Goal: Information Seeking & Learning: Learn about a topic

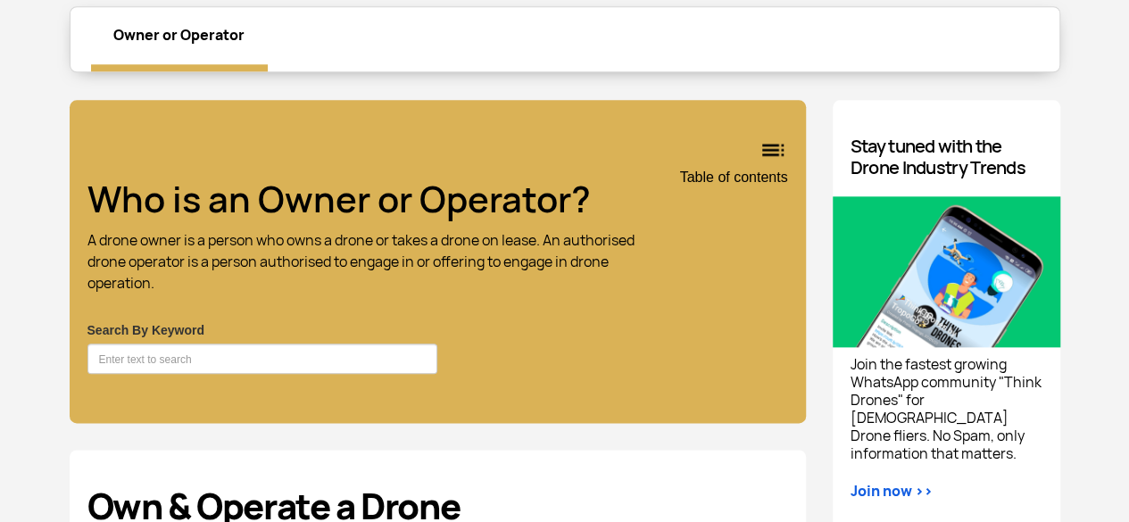
scroll to position [856, 0]
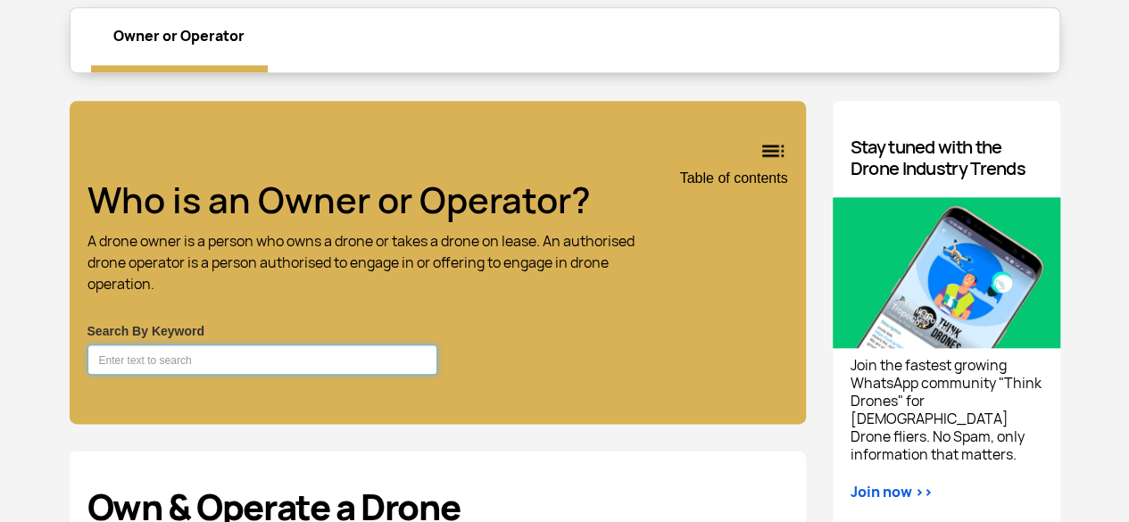
click at [277, 359] on input "Search By Keyword" at bounding box center [262, 360] width 351 height 30
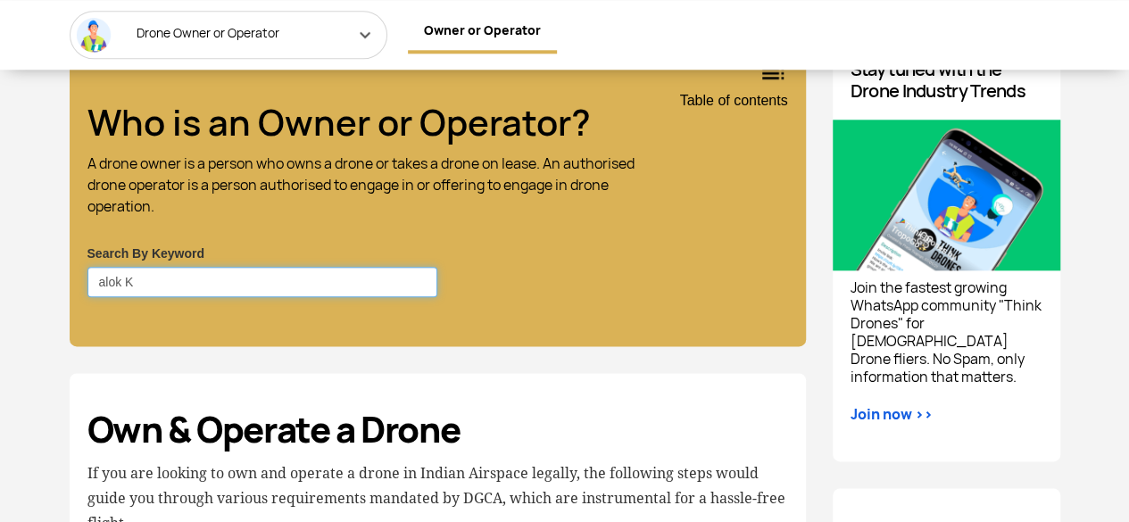
scroll to position [935, 0]
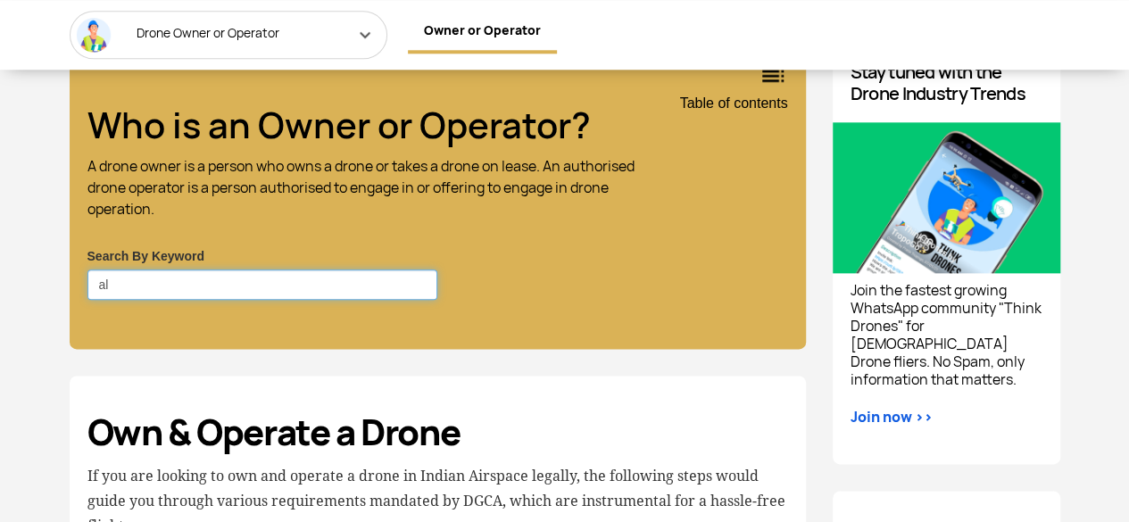
type input "a"
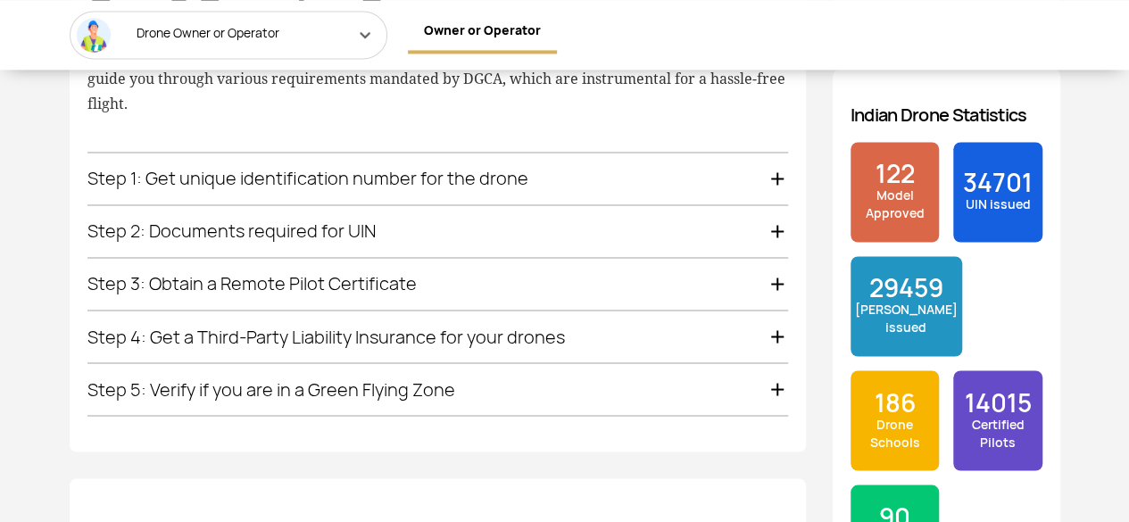
scroll to position [1371, 0]
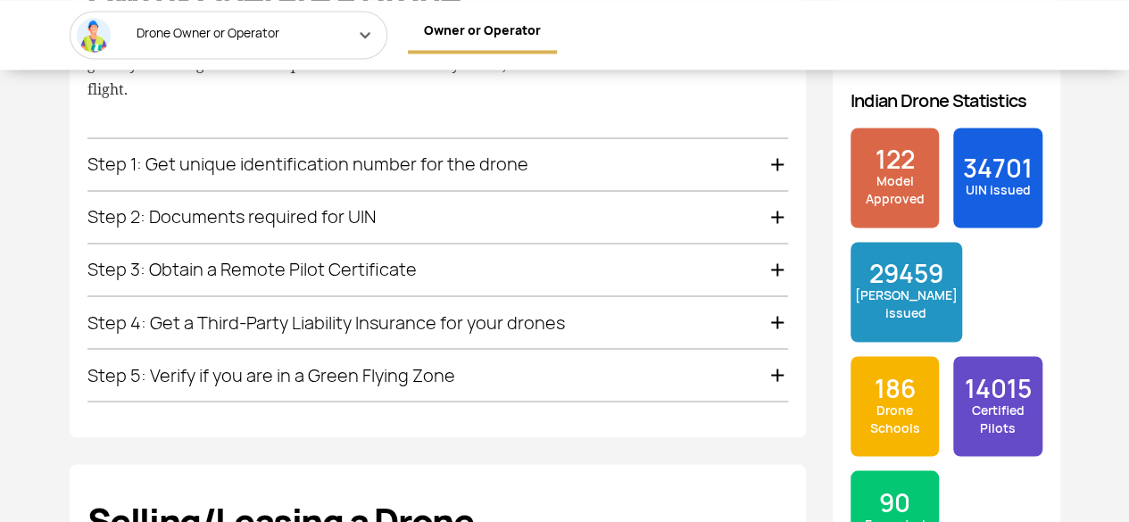
click at [776, 160] on div "Step 1: Get unique identification number for the drone" at bounding box center [437, 164] width 701 height 52
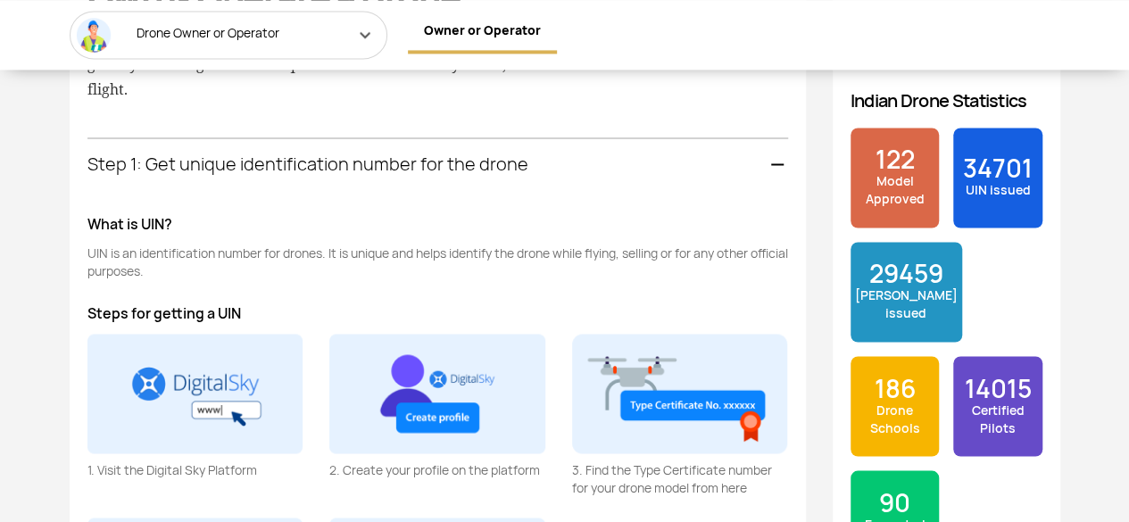
scroll to position [1419, 0]
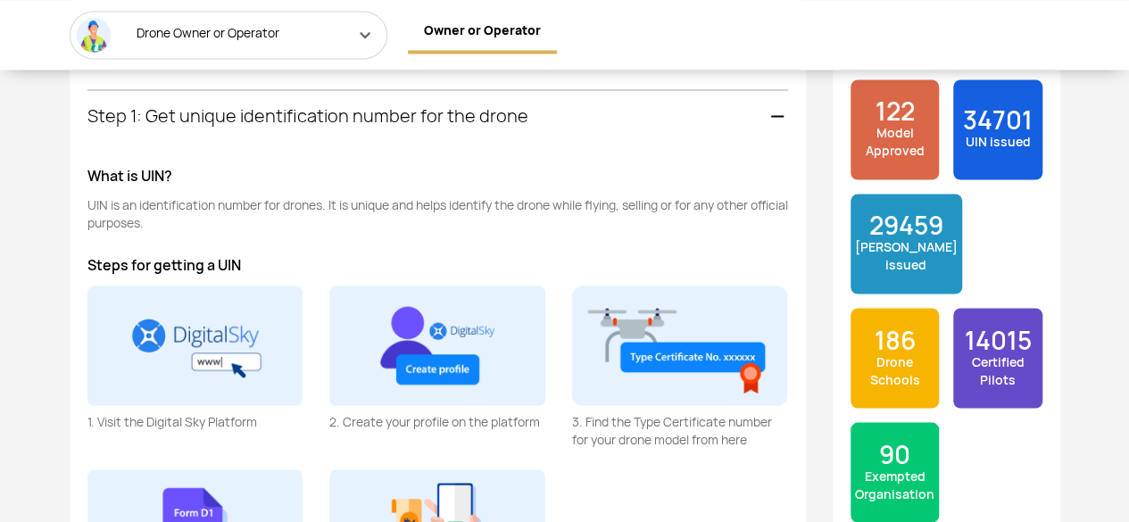
click at [776, 160] on div "Step 1: Get unique identification number for the drone What is UIN? UIN is an i…" at bounding box center [437, 453] width 701 height 726
click at [775, 112] on div "Step 1: Get unique identification number for the drone" at bounding box center [437, 116] width 701 height 52
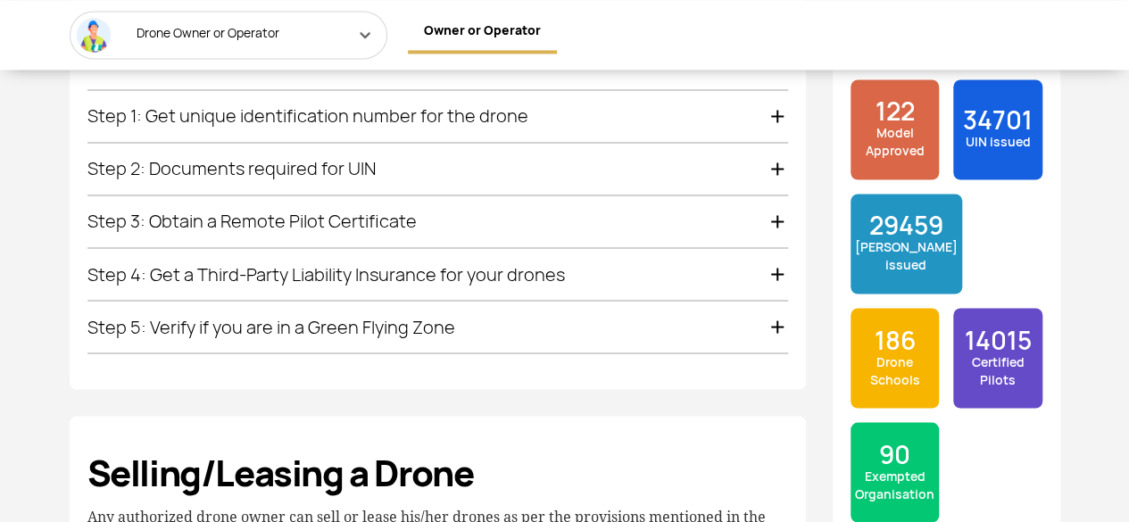
click at [776, 215] on div "Step 3: Obtain a Remote Pilot Certificate" at bounding box center [437, 221] width 701 height 52
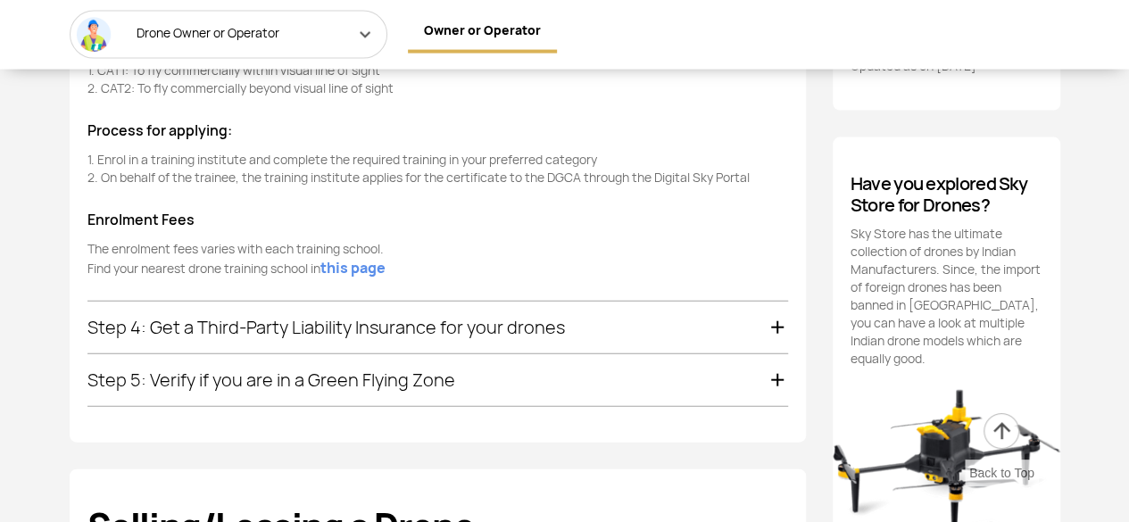
scroll to position [1910, 0]
click at [775, 303] on div "Step 4: Get a Third-Party Liability Insurance for your drones" at bounding box center [437, 327] width 701 height 52
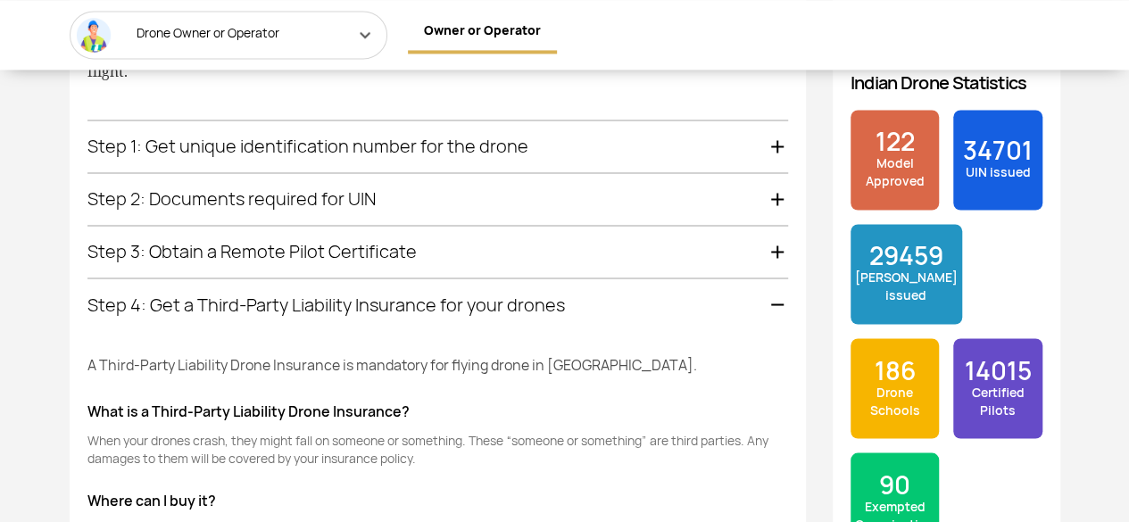
scroll to position [1388, 0]
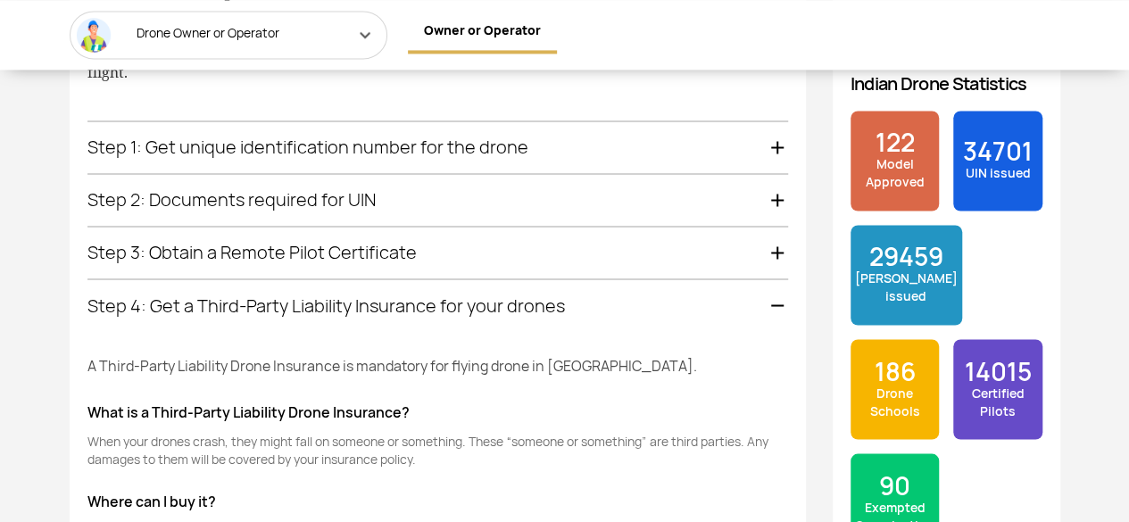
click at [777, 299] on div "Step 4: Get a Third-Party Liability Insurance for your drones" at bounding box center [437, 305] width 701 height 52
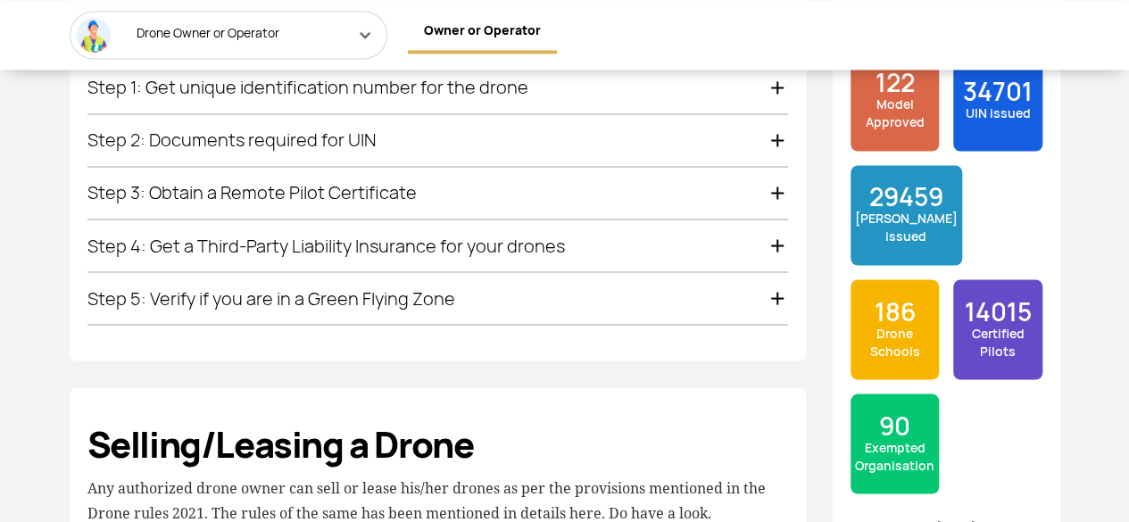
scroll to position [1576, 0]
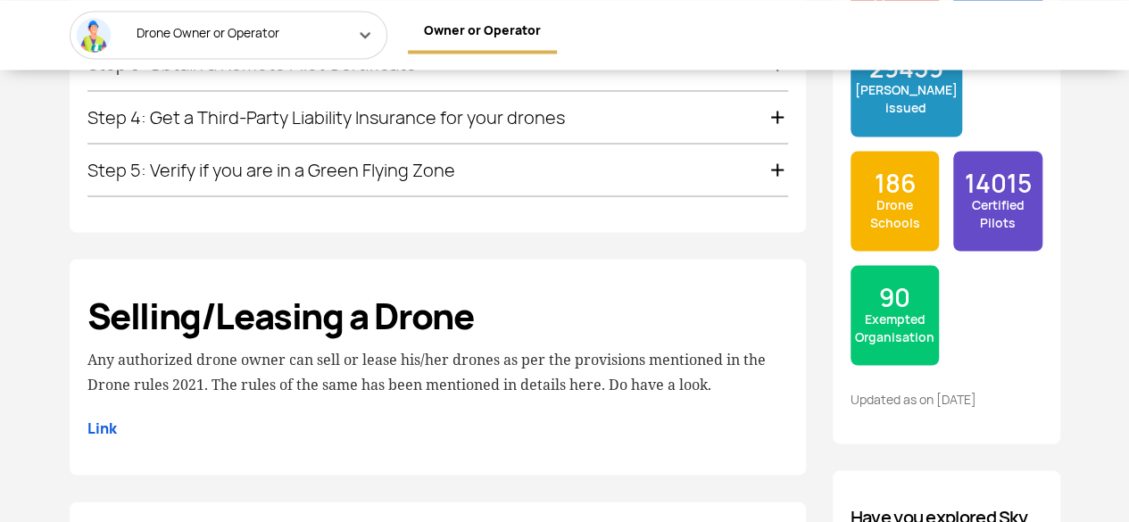
click at [782, 165] on div "Step 5: Verify if you are in a Green Flying Zone" at bounding box center [437, 170] width 701 height 52
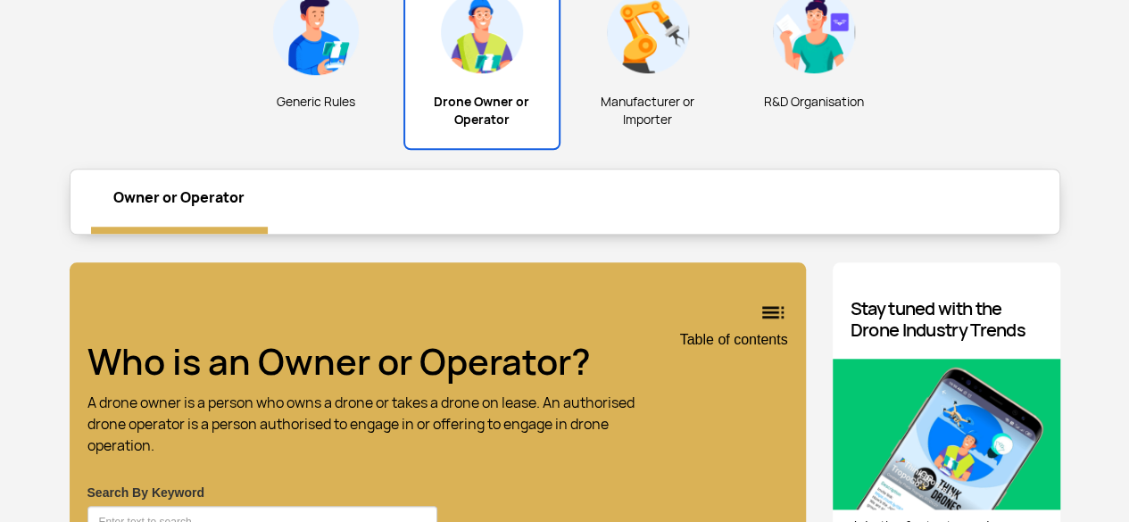
scroll to position [693, 0]
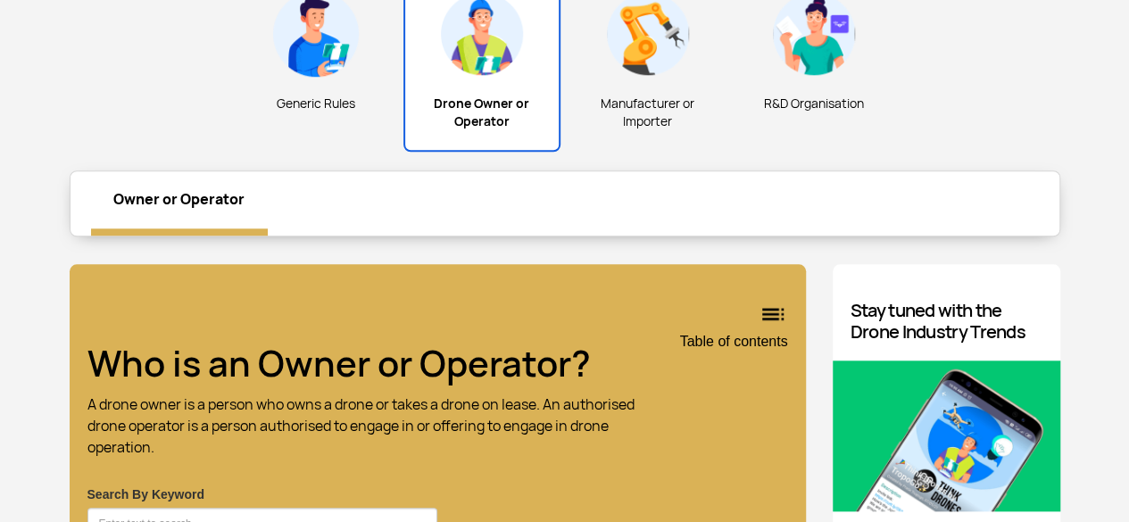
click at [646, 84] on div "Manufacturer or Importer" at bounding box center [647, 64] width 157 height 172
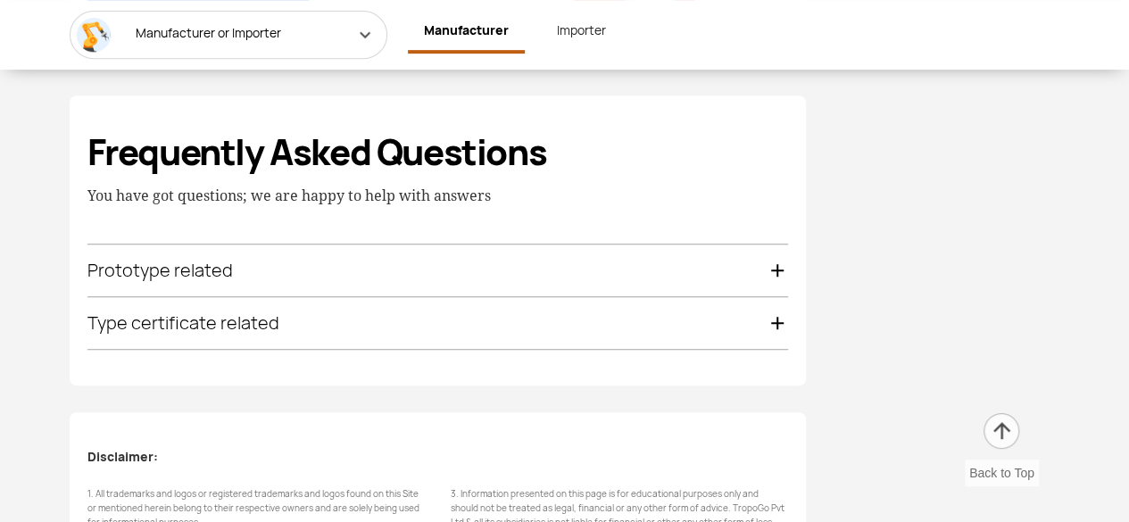
scroll to position [3781, 0]
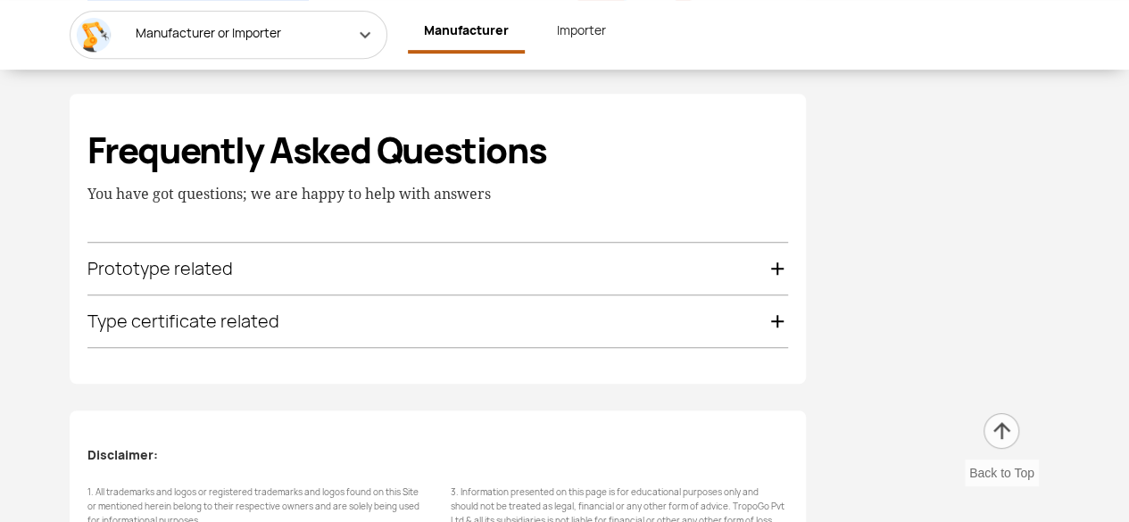
click at [780, 335] on div "Type certificate related" at bounding box center [437, 321] width 701 height 52
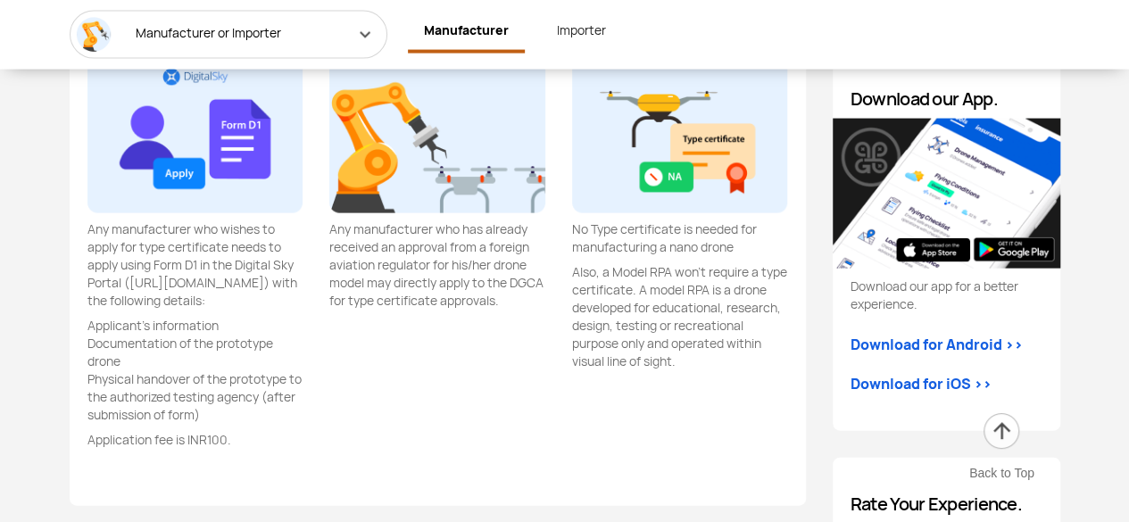
scroll to position [1900, 0]
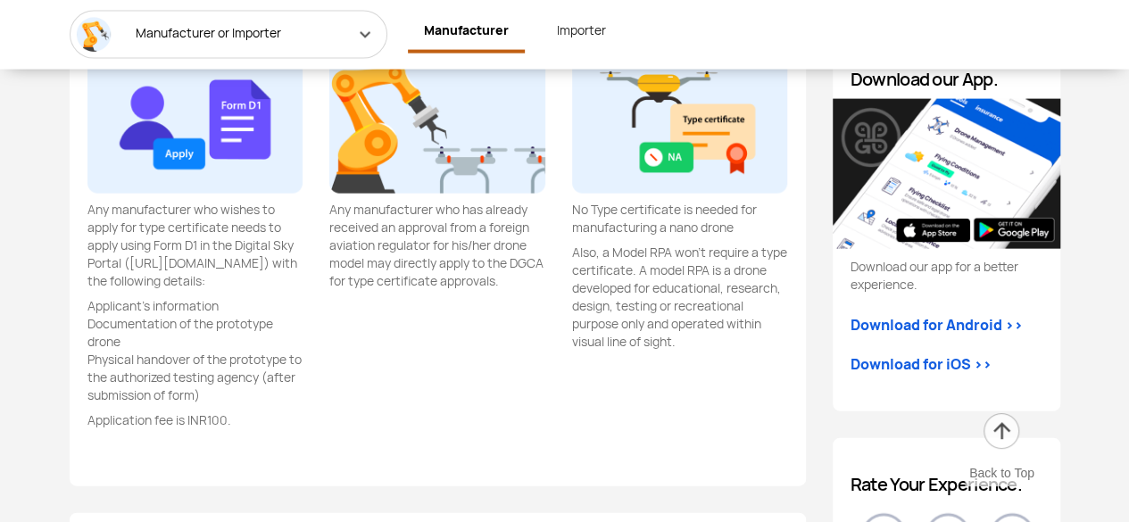
click at [171, 96] on img at bounding box center [195, 113] width 216 height 161
click at [171, 245] on p "Any manufacturer who wishes to apply for type certificate needs to apply using …" at bounding box center [195, 245] width 216 height 89
click at [565, 27] on link "Importer" at bounding box center [581, 30] width 81 height 39
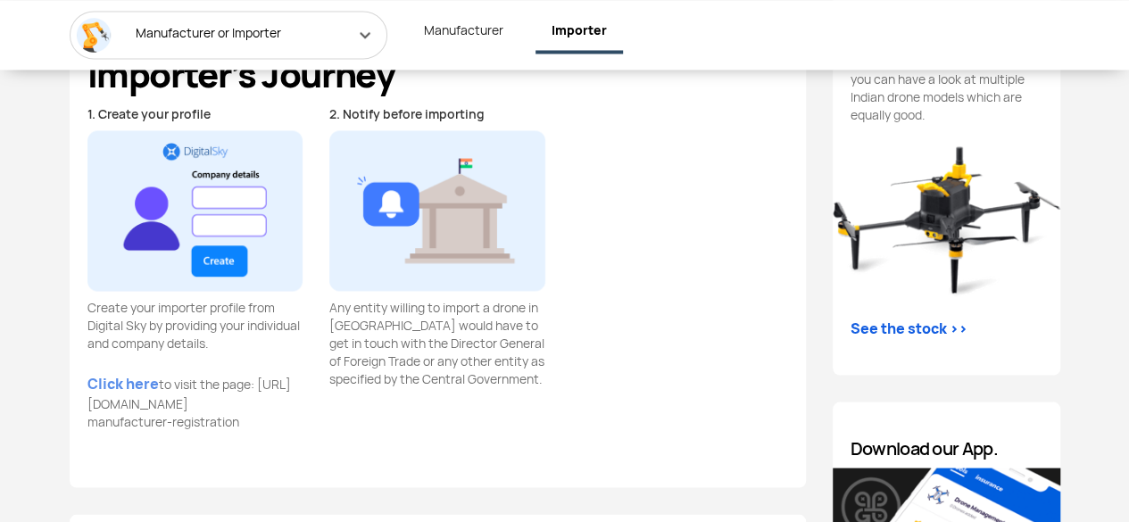
scroll to position [1533, 0]
